Goal: Information Seeking & Learning: Learn about a topic

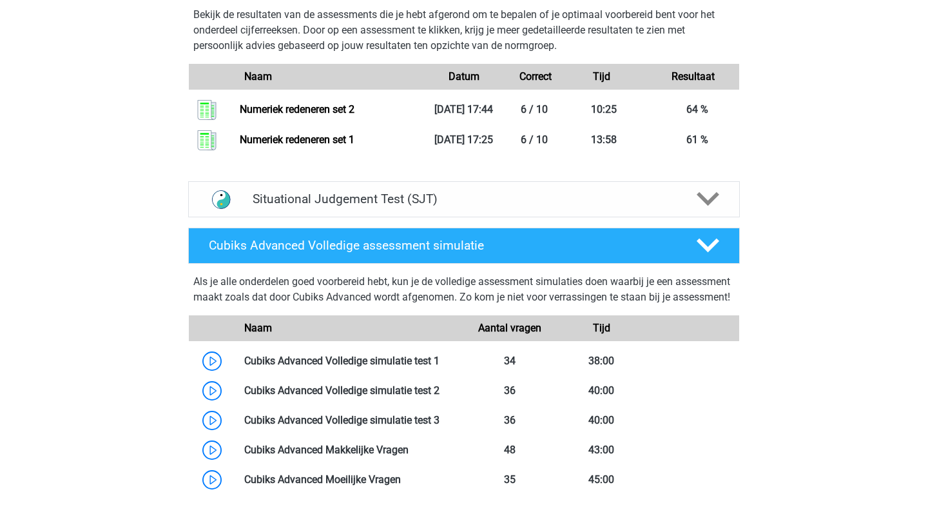
scroll to position [1470, 0]
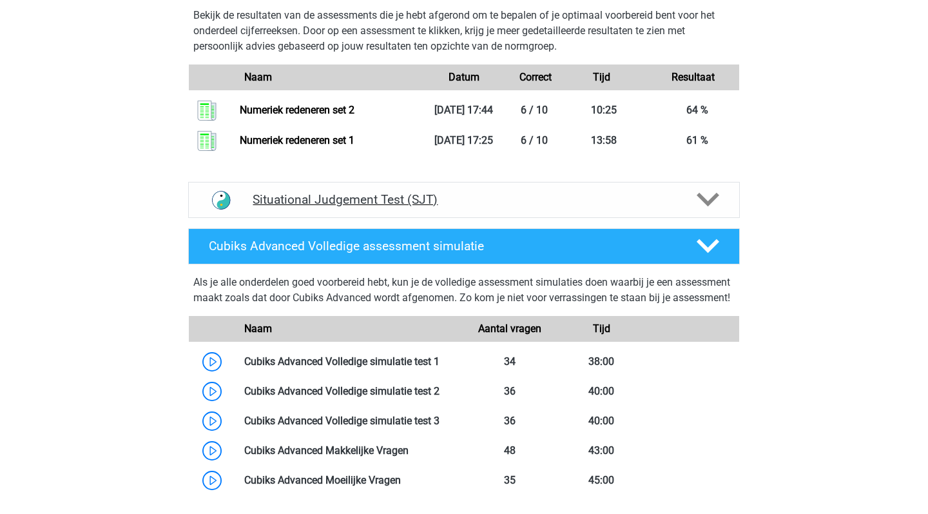
click at [710, 207] on polygon at bounding box center [708, 200] width 23 height 14
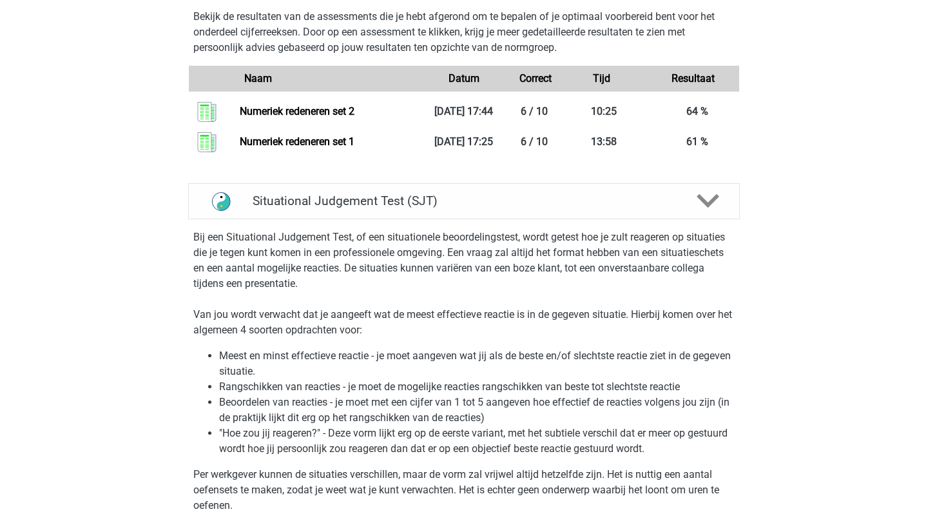
scroll to position [1422, 0]
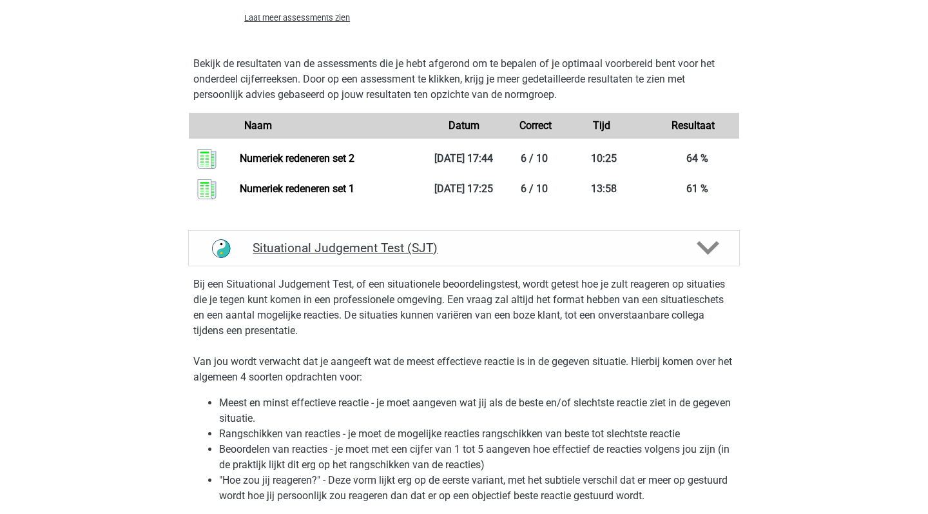
click at [701, 259] on icon at bounding box center [708, 248] width 23 height 23
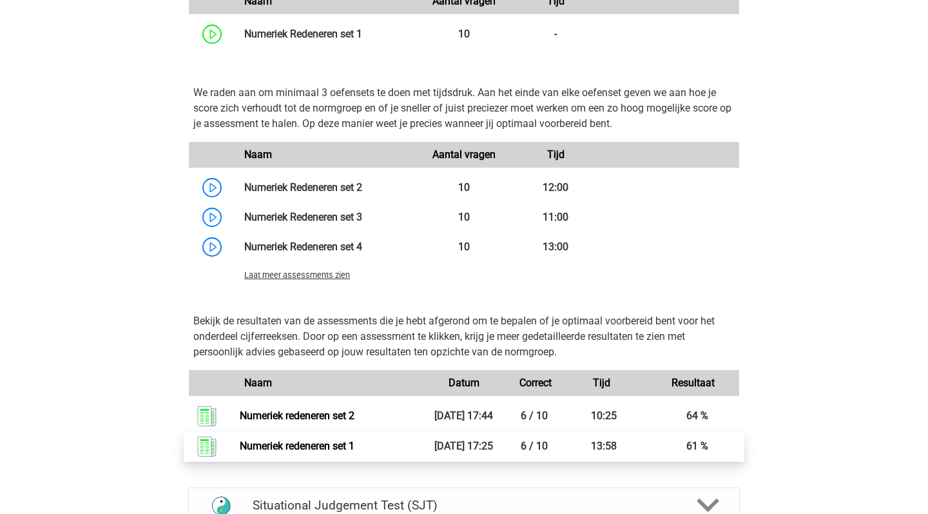
scroll to position [1156, 0]
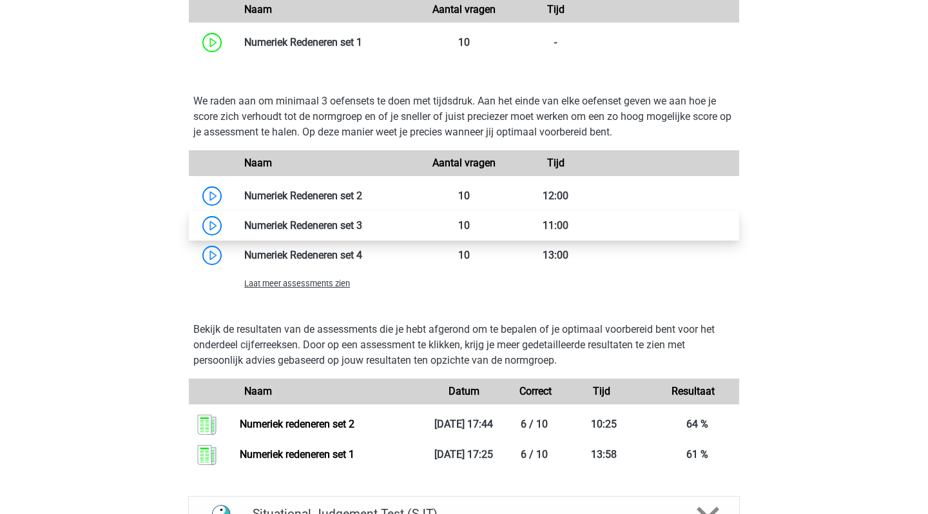
click at [362, 222] on link at bounding box center [362, 225] width 0 height 12
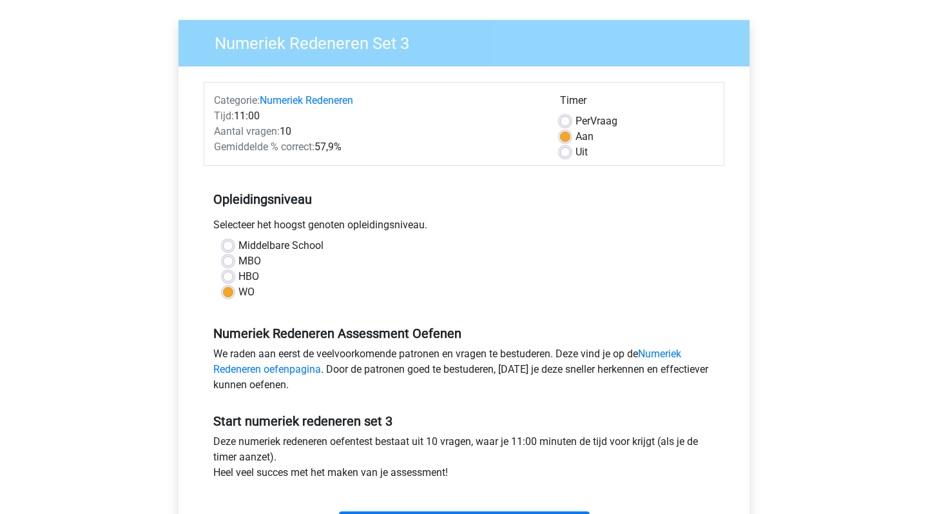
scroll to position [85, 0]
click at [238, 277] on label "HBO" at bounding box center [248, 276] width 21 height 15
click at [227, 277] on input "HBO" at bounding box center [228, 275] width 10 height 13
radio input "true"
click at [238, 289] on label "WO" at bounding box center [246, 292] width 16 height 15
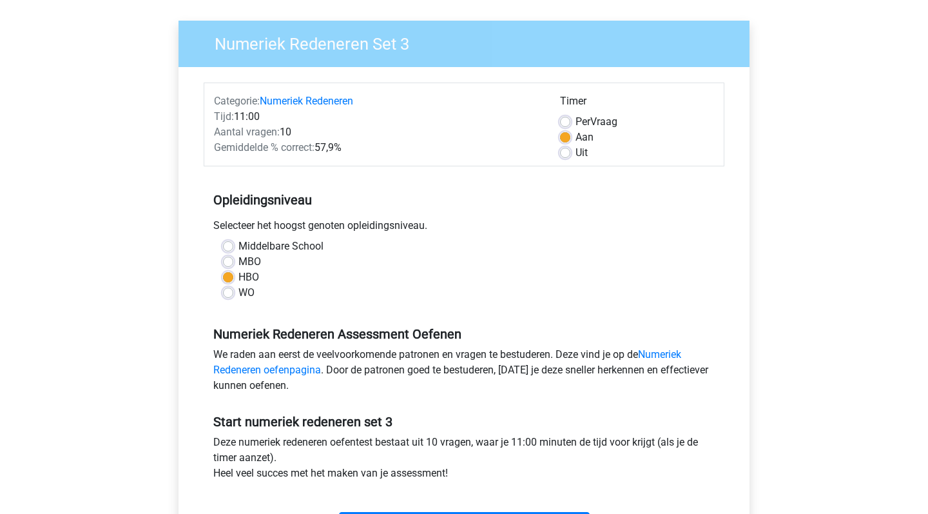
click at [226, 289] on input "WO" at bounding box center [228, 291] width 10 height 13
radio input "true"
click at [737, 262] on div "Categorie: Numeriek Redeneren Tijd: 11:00 Aantal vragen: 10 Gemiddelde % correc…" at bounding box center [464, 312] width 552 height 490
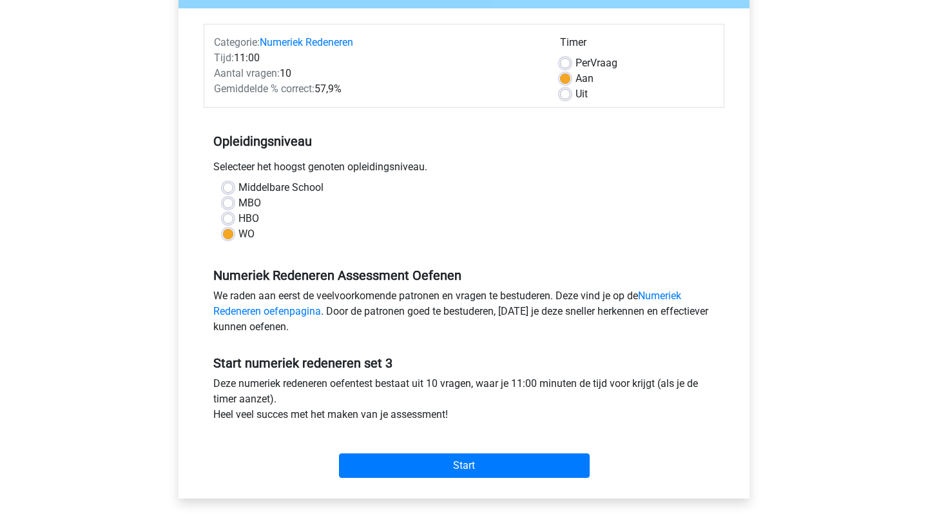
scroll to position [143, 0]
